Goal: Go to known website: Go to known website

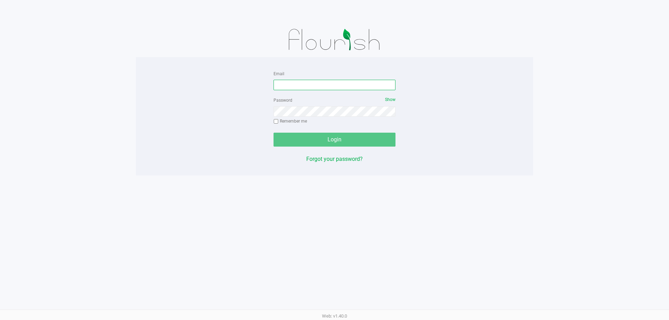
click at [325, 88] on input "Email" at bounding box center [335, 85] width 122 height 10
type input "[EMAIL_ADDRESS][DOMAIN_NAME]"
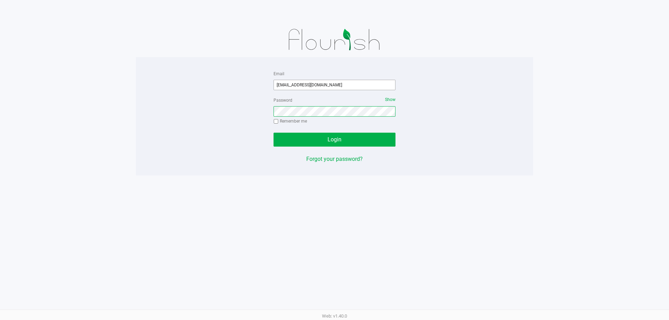
click at [274, 133] on button "Login" at bounding box center [335, 140] width 122 height 14
